Goal: Navigation & Orientation: Find specific page/section

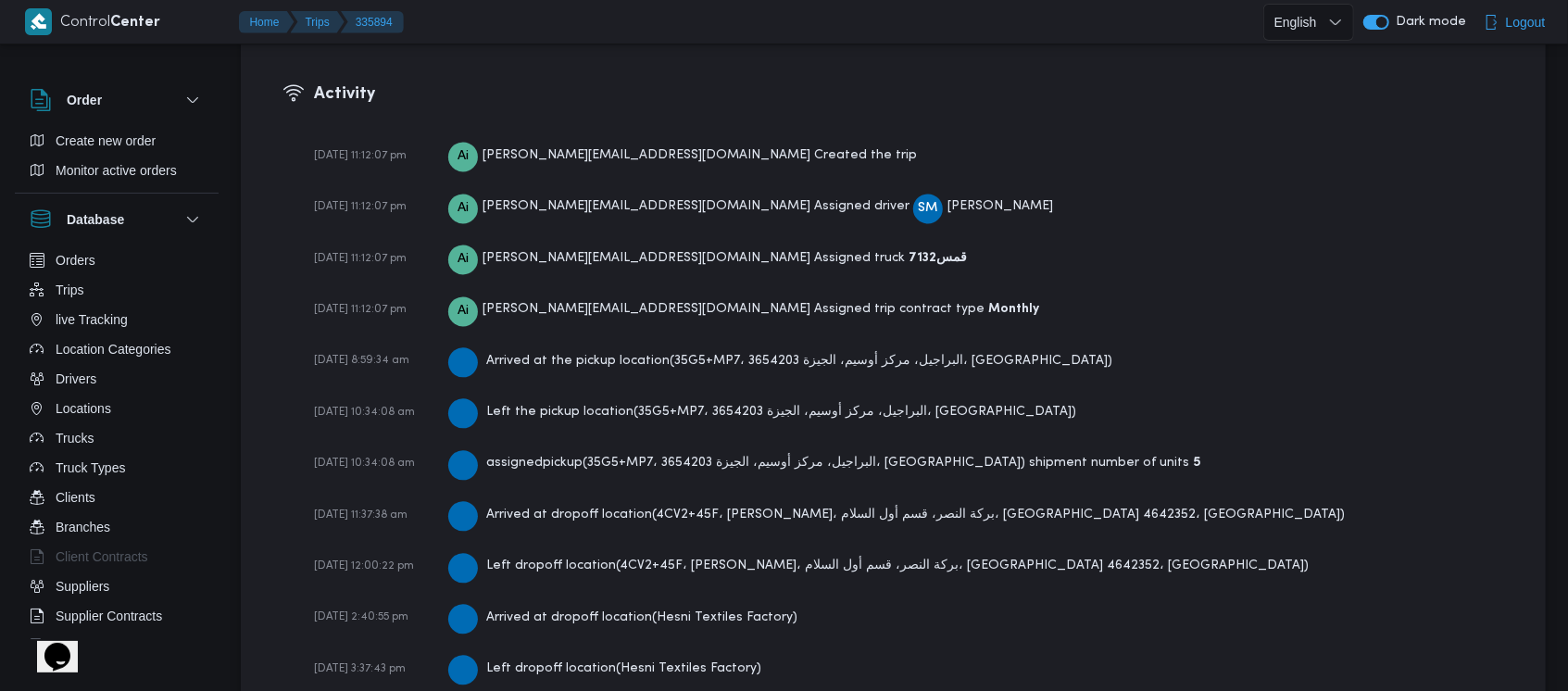
scroll to position [2608, 0]
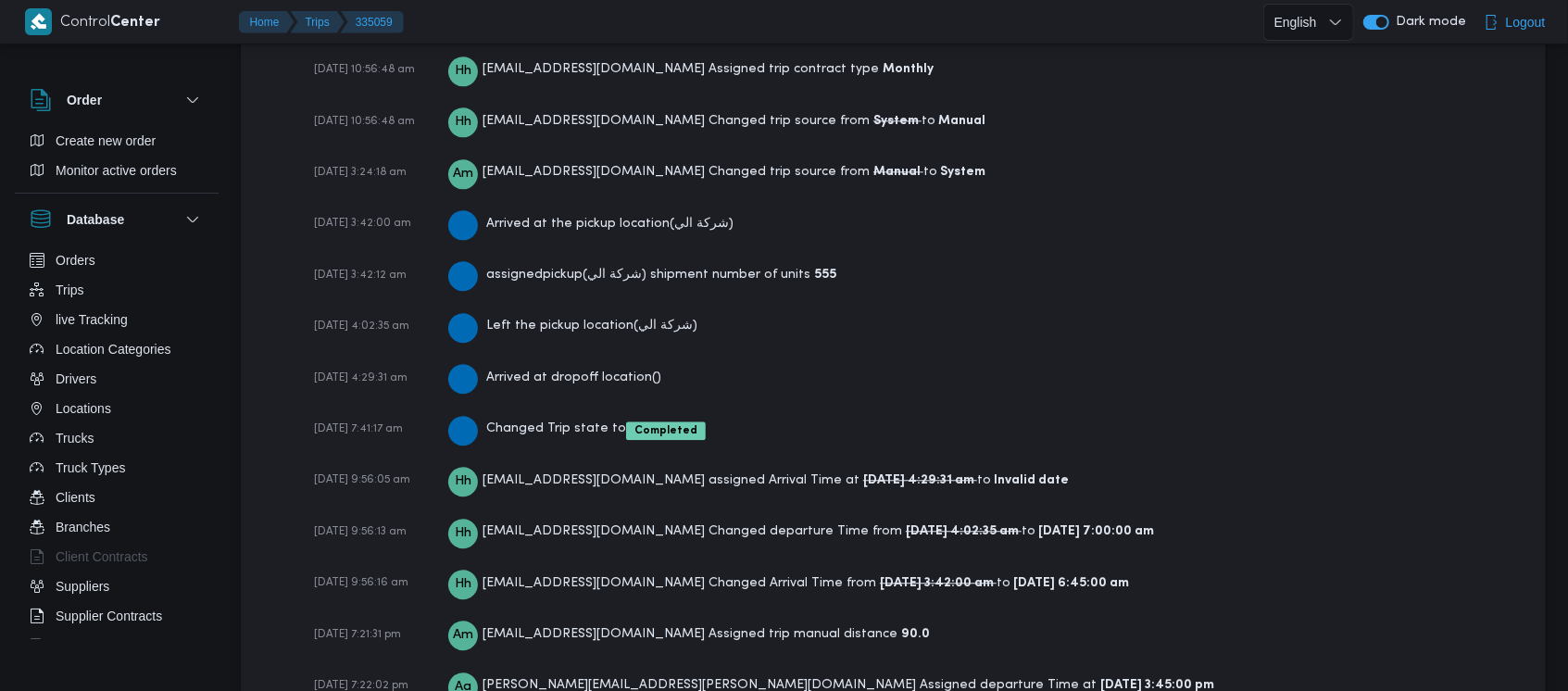
scroll to position [2985, 0]
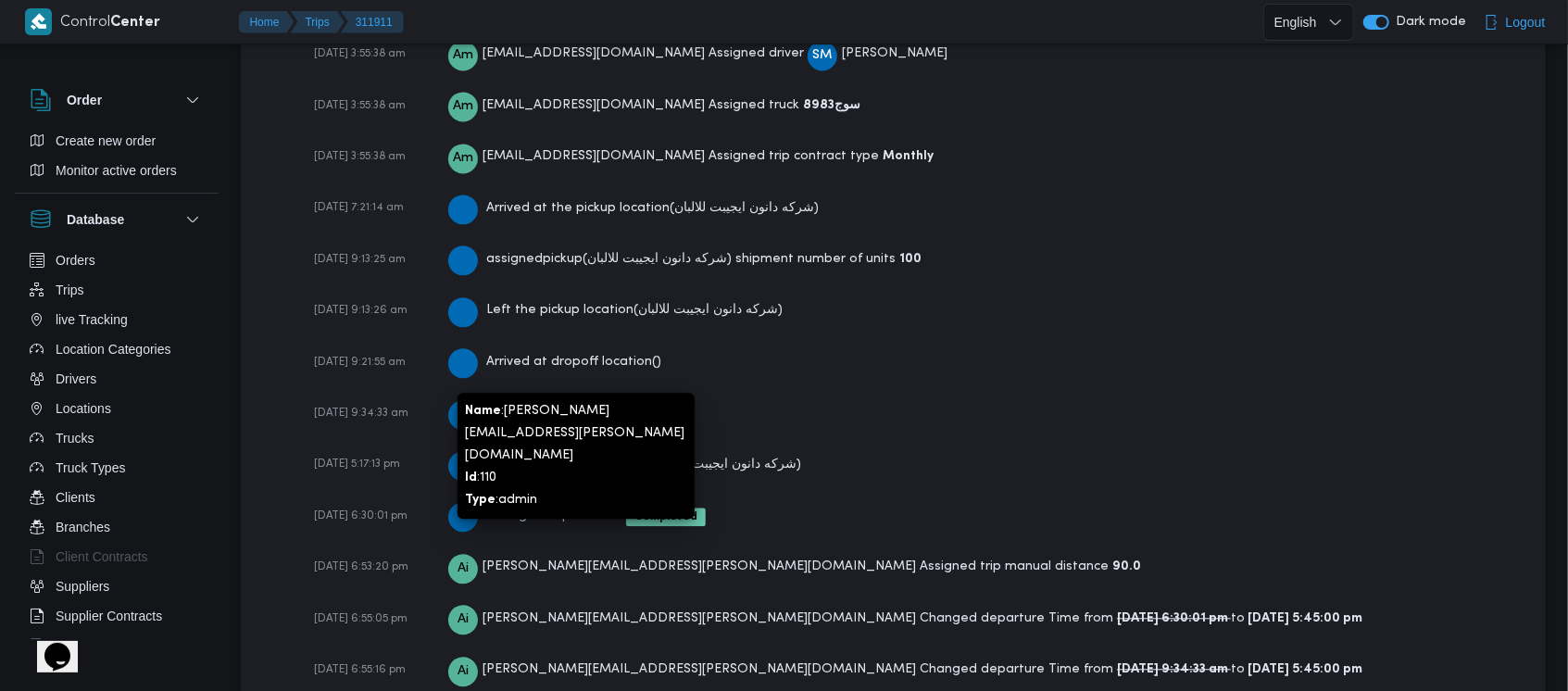
scroll to position [2711, 0]
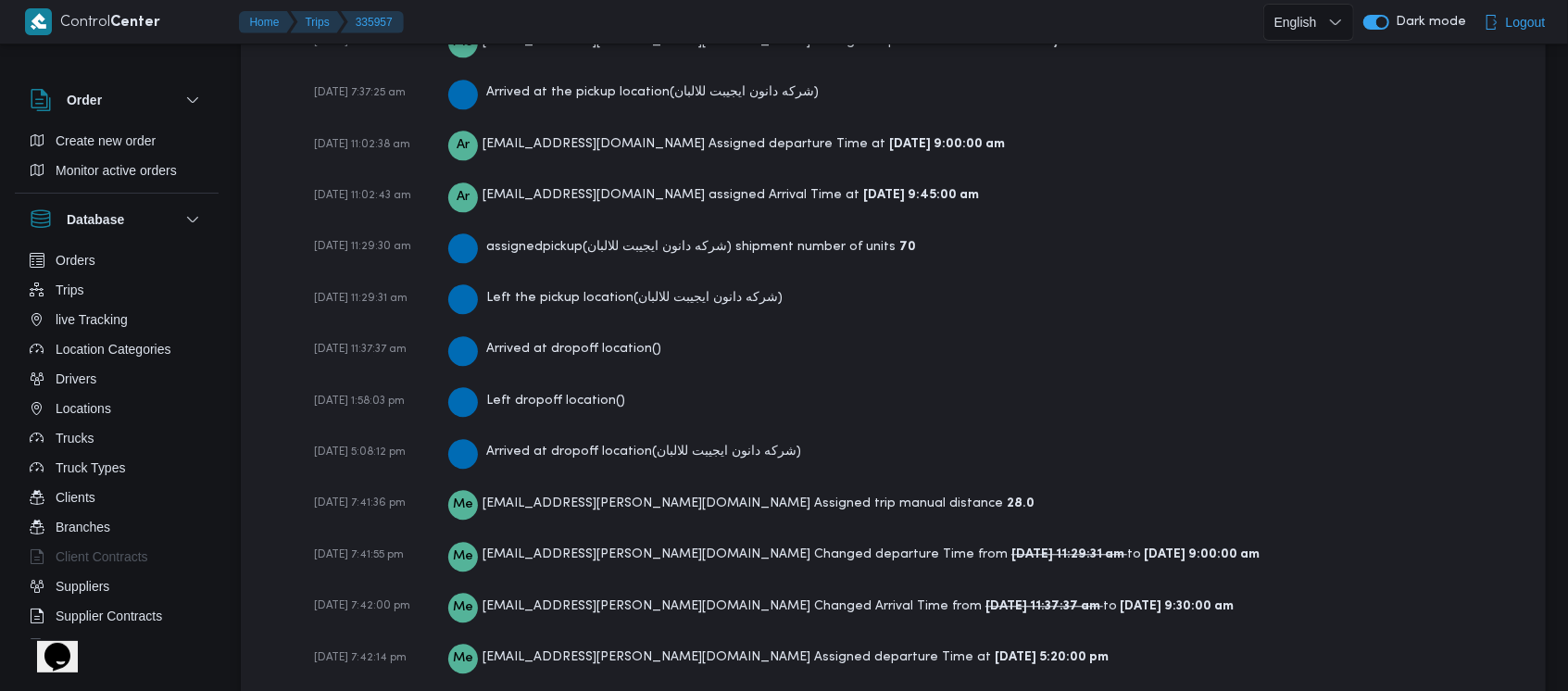
scroll to position [2934, 0]
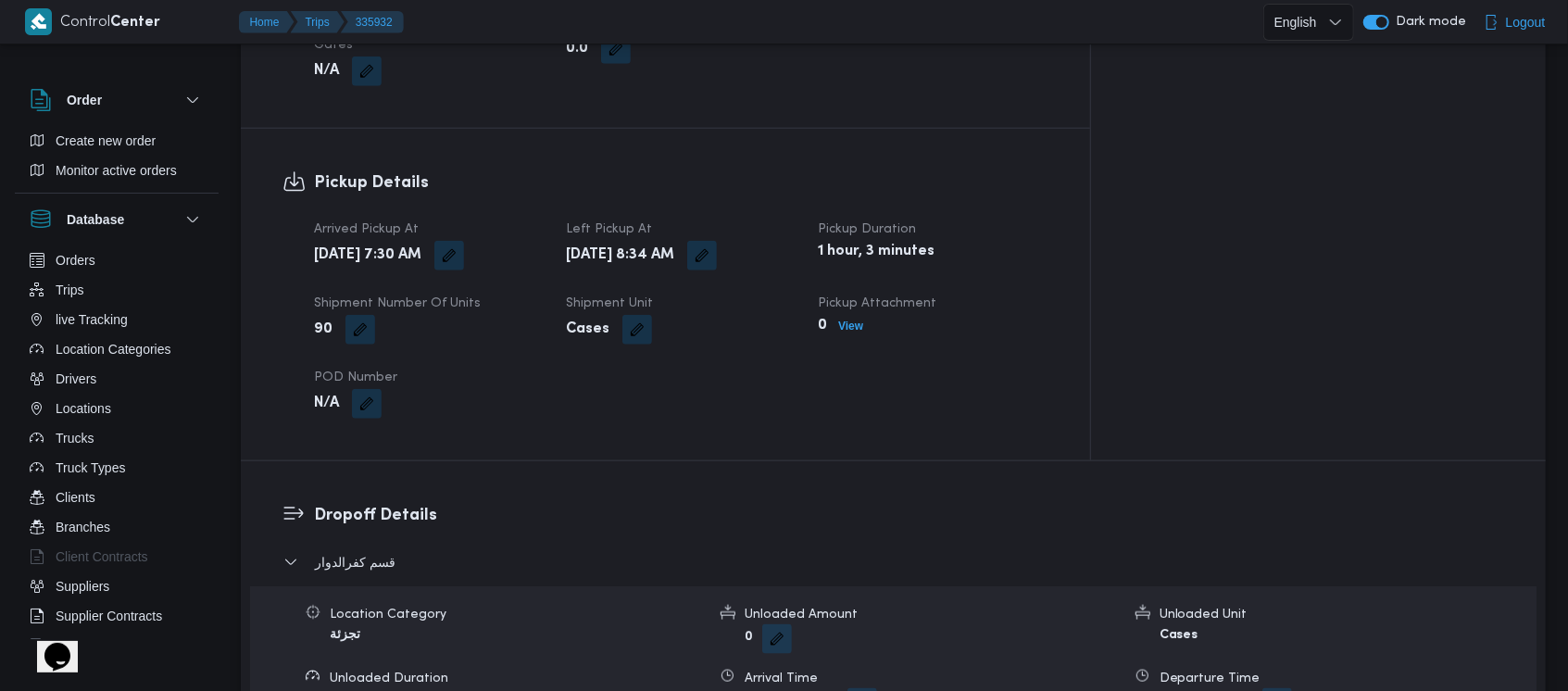
scroll to position [1171, 0]
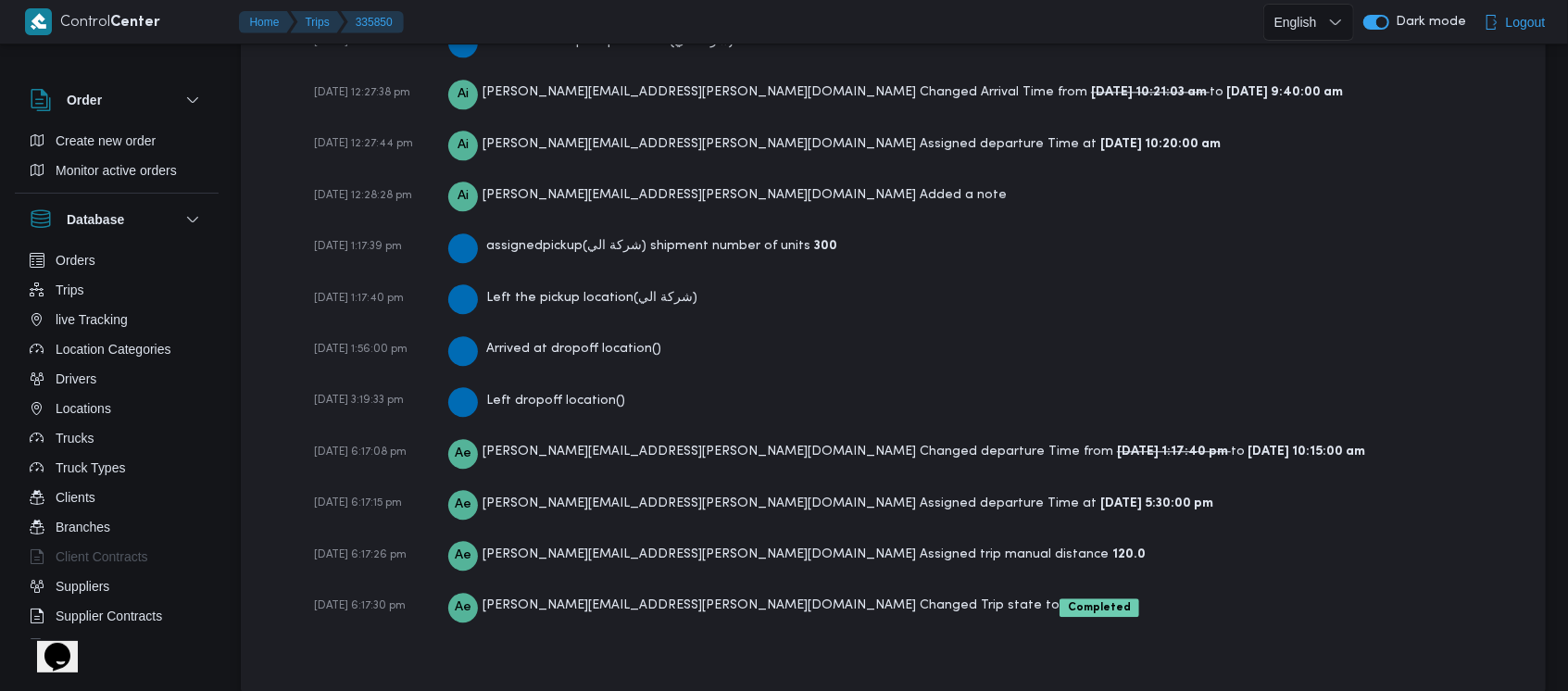
scroll to position [3044, 0]
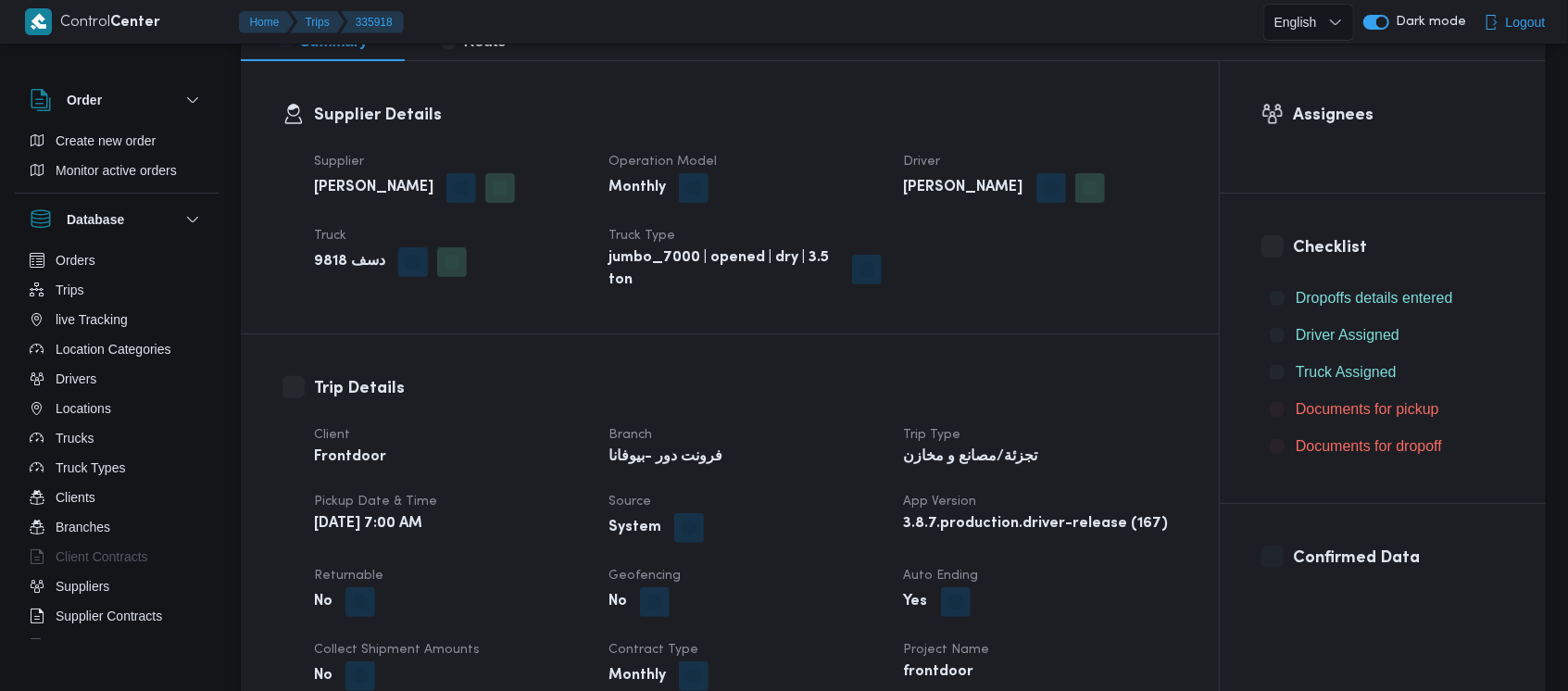
scroll to position [279, 0]
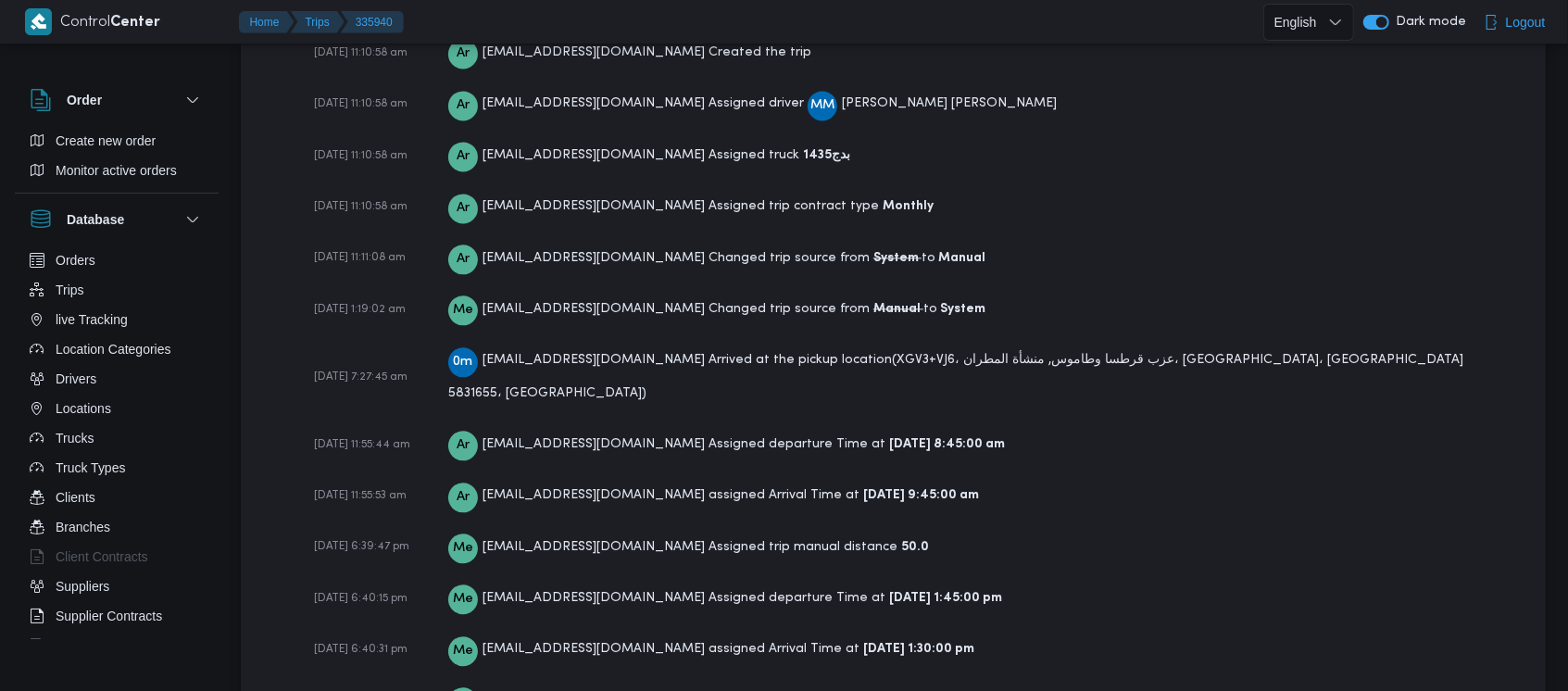
scroll to position [2874, 0]
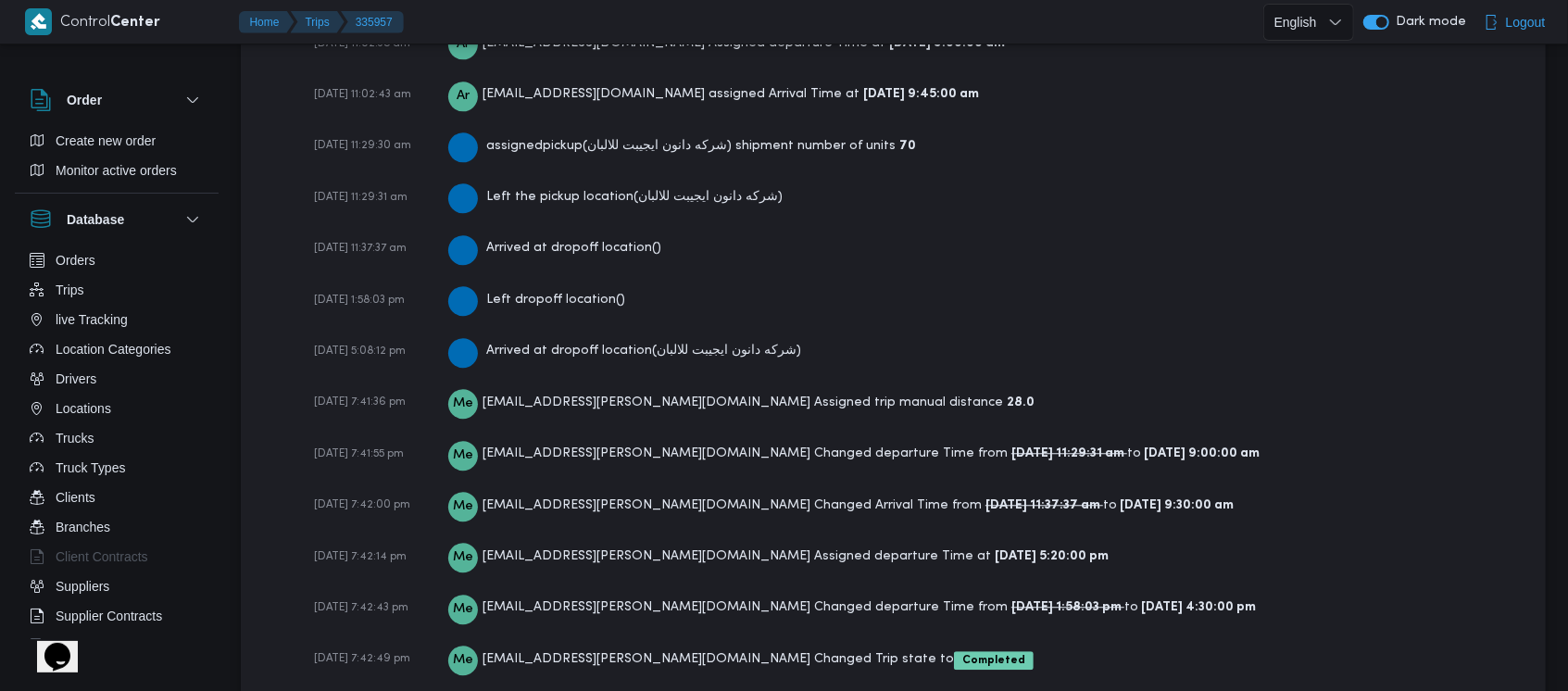
scroll to position [3034, 0]
